Goal: Find specific fact

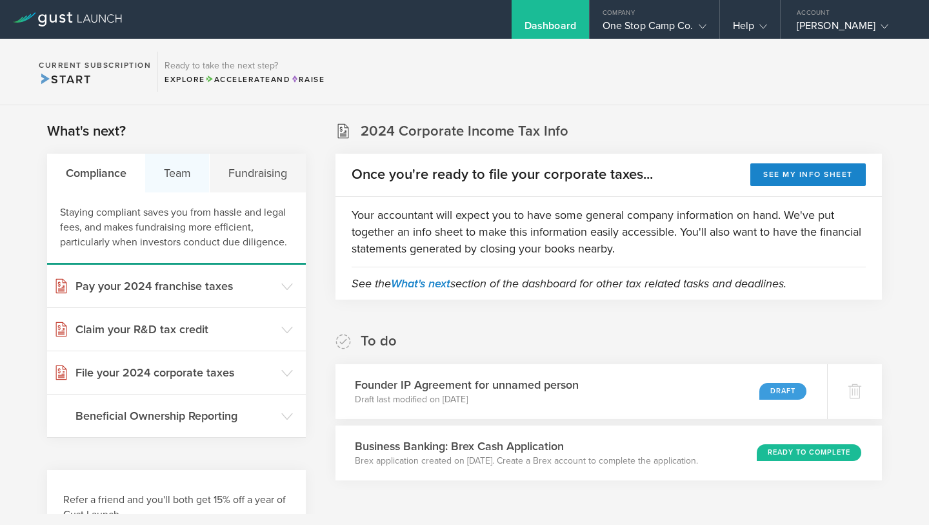
click at [179, 167] on div "Team" at bounding box center [177, 173] width 65 height 39
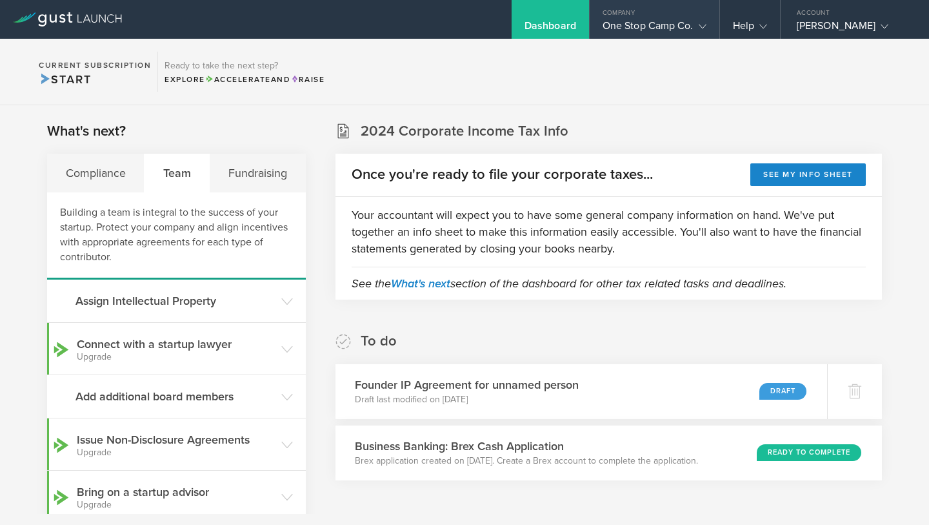
click at [699, 23] on icon at bounding box center [703, 27] width 8 height 8
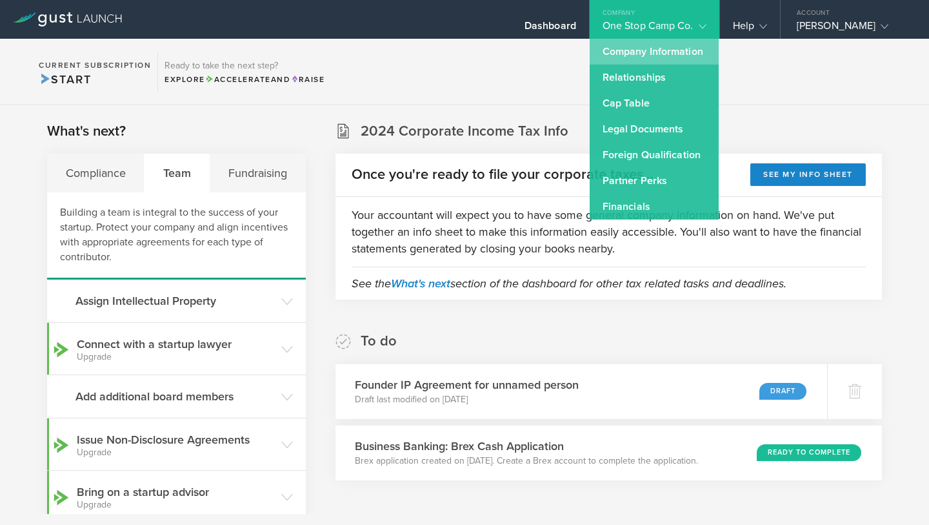
click at [676, 52] on link "Company Information" at bounding box center [654, 52] width 129 height 26
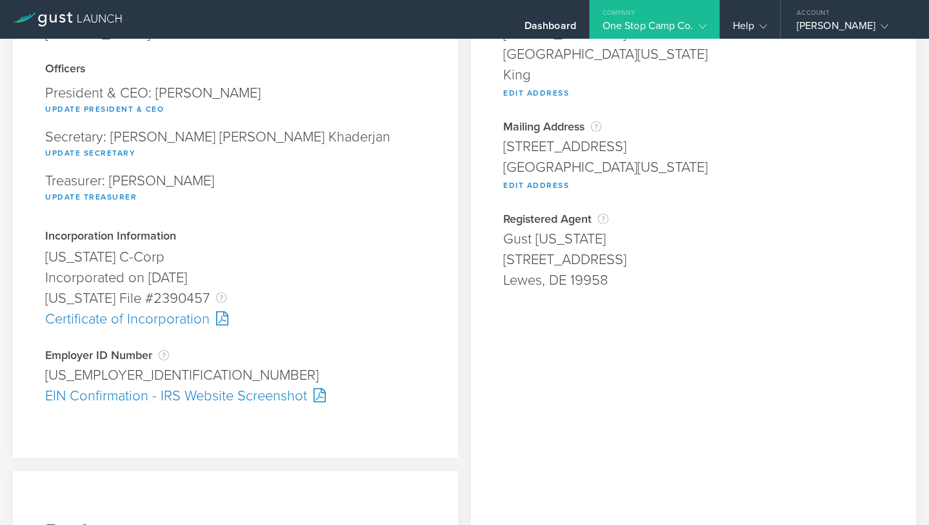
scroll to position [160, 0]
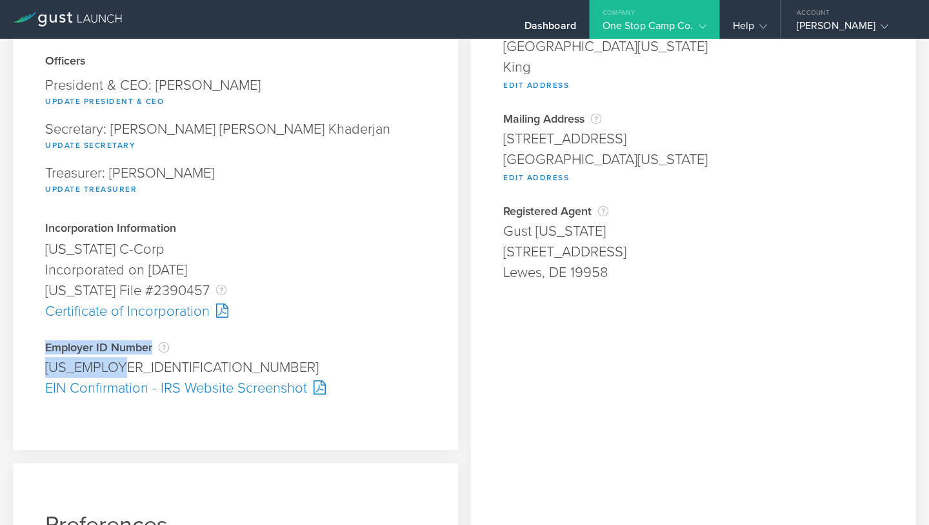
drag, startPoint x: 127, startPoint y: 369, endPoint x: 45, endPoint y: 347, distance: 84.9
click at [45, 347] on div "Employer ID Number The Employer Identification Number (EIN), also called a Fede…" at bounding box center [235, 369] width 381 height 57
copy div "Employer ID Number The Employer Identification Number (EIN), also called a Fede…"
